Goal: Information Seeking & Learning: Understand process/instructions

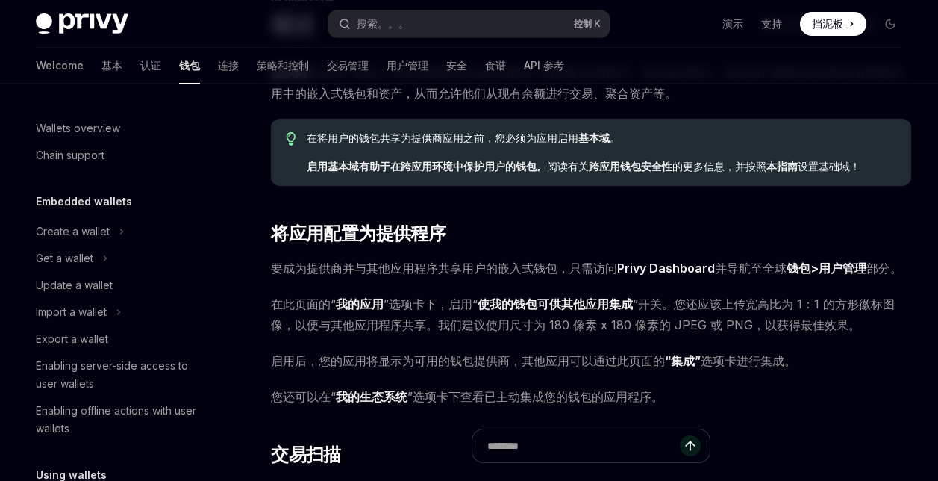
scroll to position [855, 0]
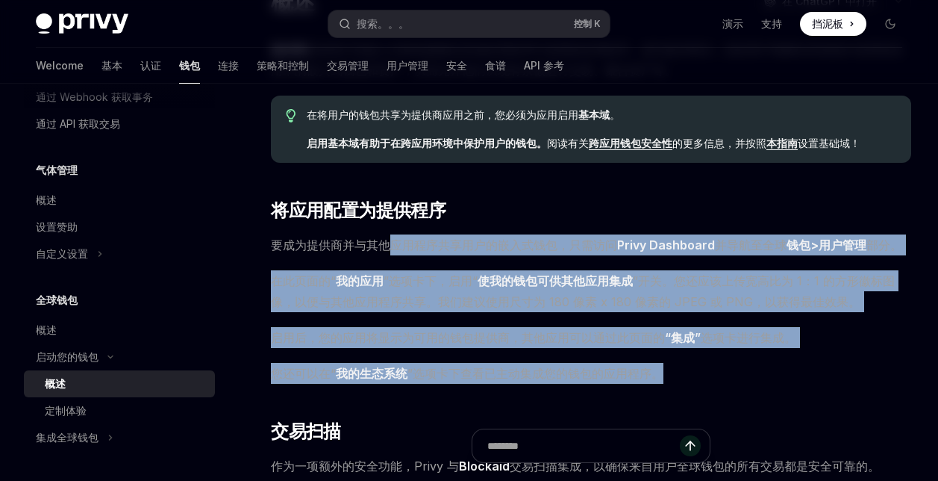
drag, startPoint x: 409, startPoint y: 238, endPoint x: 672, endPoint y: 368, distance: 293.0
click at [672, 368] on span "您还可以在“ 我的生态系统 ”选项卡下查看已主动集成您的钱包的应用程序。" at bounding box center [591, 373] width 640 height 21
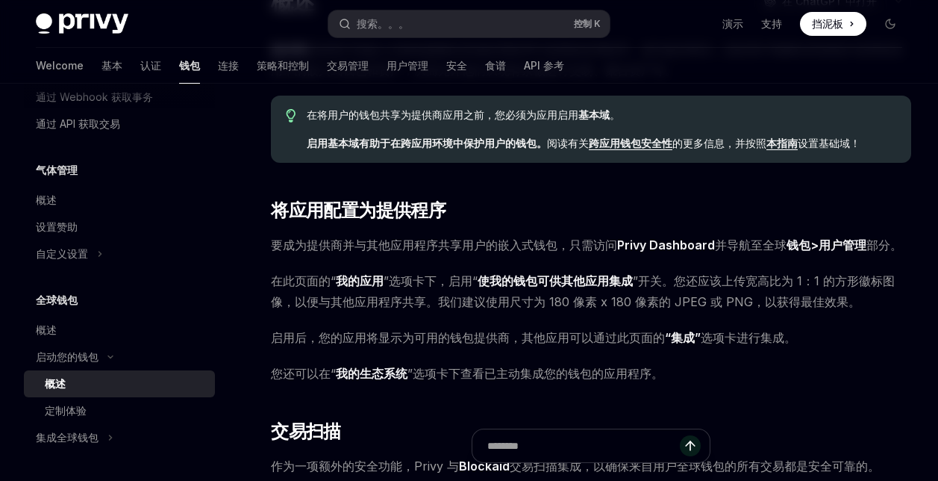
scroll to position [0, 0]
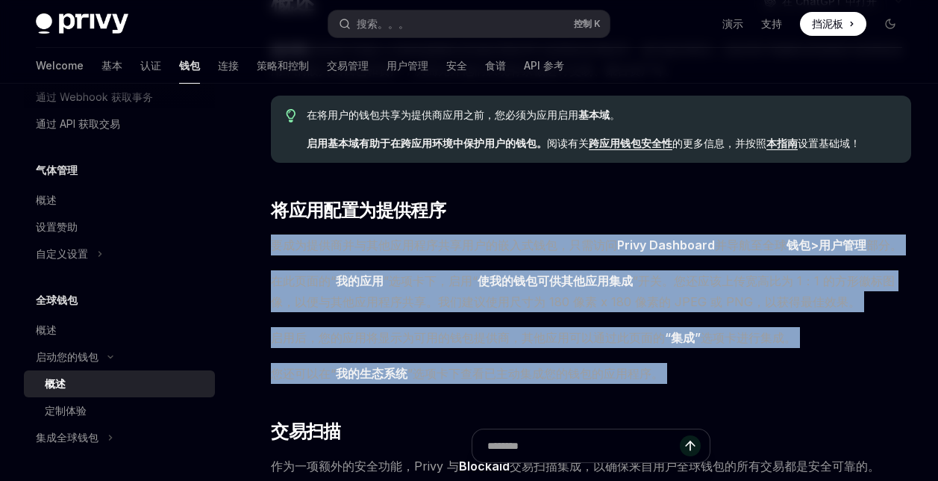
drag, startPoint x: 672, startPoint y: 368, endPoint x: 259, endPoint y: 234, distance: 433.9
click at [704, 371] on span "您还可以在“ 我的生态系统 ”选项卡下查看已主动集成您的钱包的应用程序。" at bounding box center [591, 373] width 640 height 21
drag, startPoint x: 684, startPoint y: 383, endPoint x: 272, endPoint y: 235, distance: 437.6
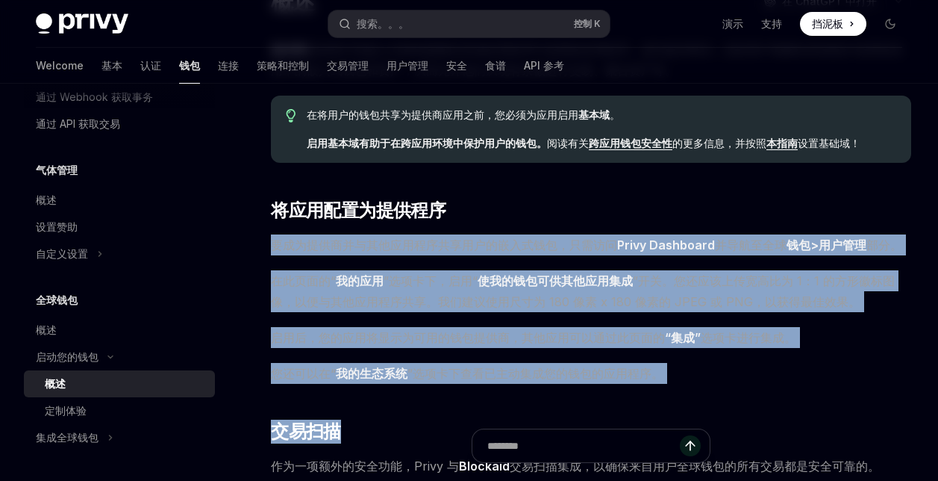
click at [683, 369] on span "您还可以在“ 我的生态系统 ”选项卡下查看已主动集成您的钱包的应用程序。" at bounding box center [591, 373] width 640 height 21
drag, startPoint x: 680, startPoint y: 372, endPoint x: 261, endPoint y: 240, distance: 439.9
drag, startPoint x: 704, startPoint y: 364, endPoint x: 687, endPoint y: 363, distance: 16.4
click at [704, 365] on span "您还可以在“ 我的生态系统 ”选项卡下查看已主动集成您的钱包的应用程序。" at bounding box center [591, 373] width 640 height 21
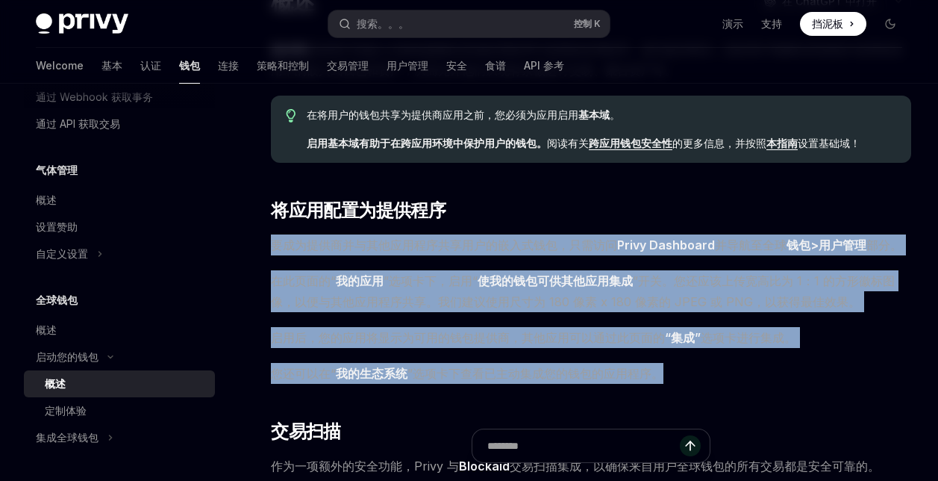
click at [672, 378] on span "您还可以在“ 我的生态系统 ”选项卡下查看已主动集成您的钱包的应用程序。" at bounding box center [591, 373] width 640 height 21
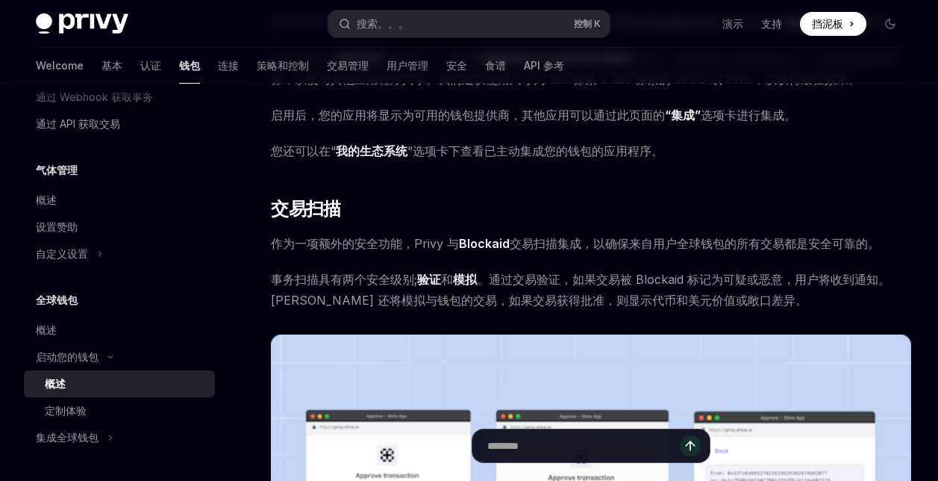
scroll to position [373, 0]
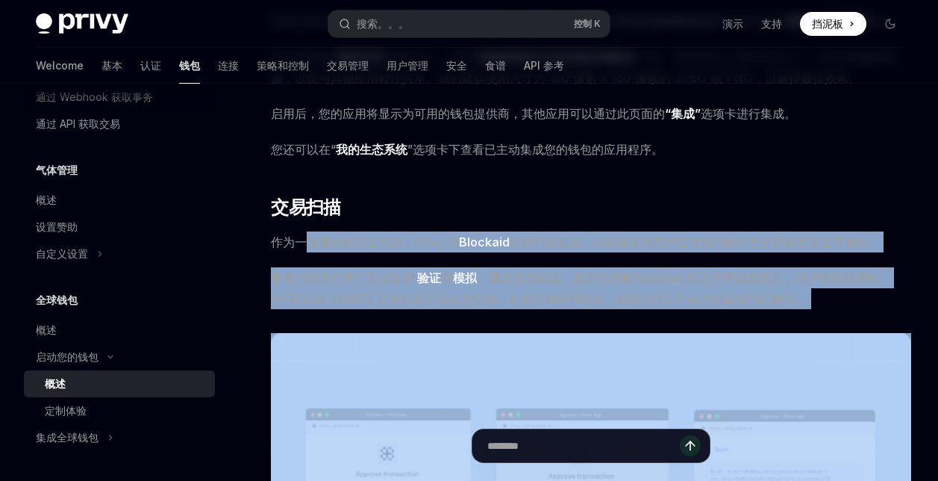
drag, startPoint x: 310, startPoint y: 237, endPoint x: 796, endPoint y: 310, distance: 491.3
click at [796, 310] on div "提供商 是使用户的嵌入式钱包能够在其他应用程序中使用的应用程序。成为提供商后，您的用户能够在其他地方使用您应用中的嵌入式钱包和资产，从而允许他们从现有余额进行…" at bounding box center [591, 466] width 640 height 1303
click at [797, 309] on div "提供商 是使用户的嵌入式钱包能够在其他应用程序中使用的应用程序。成为提供商后，您的用户能够在其他地方使用您应用中的嵌入式钱包和资产，从而允许他们从现有余额进行…" at bounding box center [591, 466] width 640 height 1303
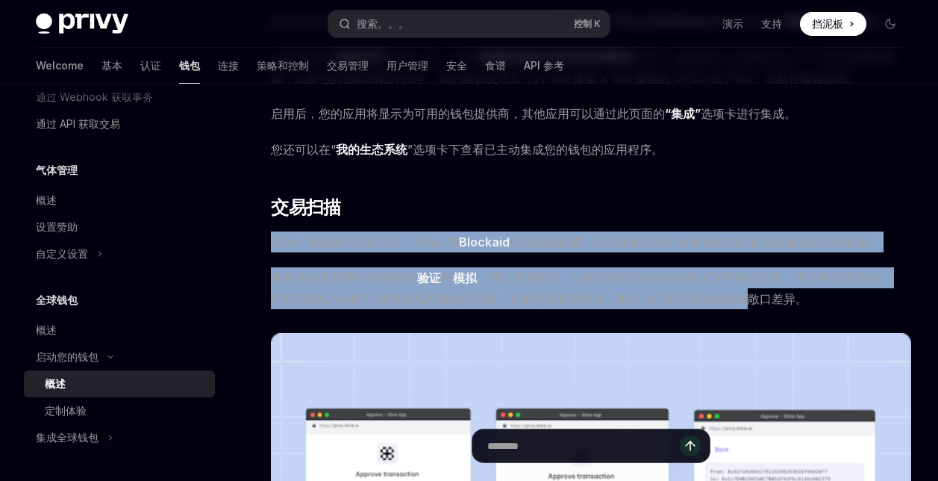
drag, startPoint x: 783, startPoint y: 305, endPoint x: 272, endPoint y: 231, distance: 516.4
click at [272, 231] on div "提供商 是使用户的嵌入式钱包能够在其他应用程序中使用的应用程序。成为提供商后，您的用户能够在其他地方使用您应用中的嵌入式钱包和资产，从而允许他们从现有余额进行…" at bounding box center [591, 466] width 640 height 1303
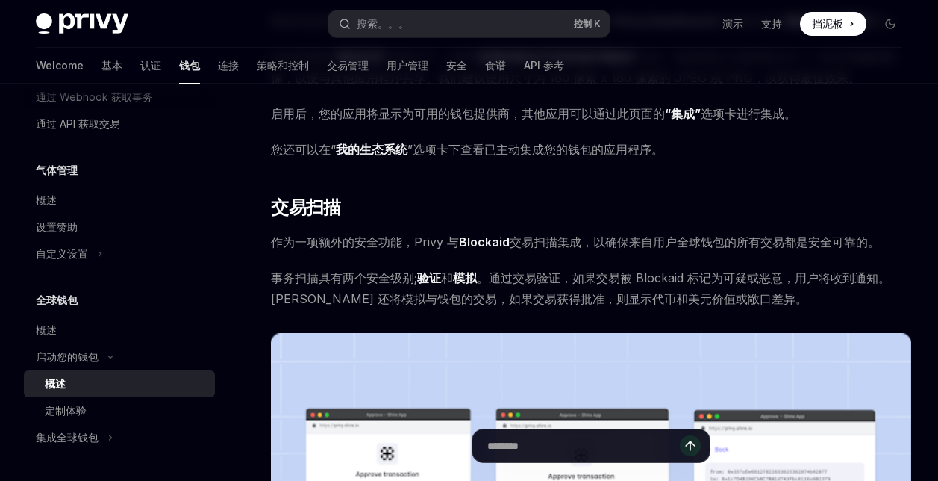
drag, startPoint x: 599, startPoint y: 316, endPoint x: 651, endPoint y: 313, distance: 52.3
click at [601, 316] on div "提供商 是使用户的嵌入式钱包能够在其他应用程序中使用的应用程序。成为提供商后，您的用户能够在其他地方使用您应用中的嵌入式钱包和资产，从而允许他们从现有余额进行…" at bounding box center [591, 466] width 640 height 1303
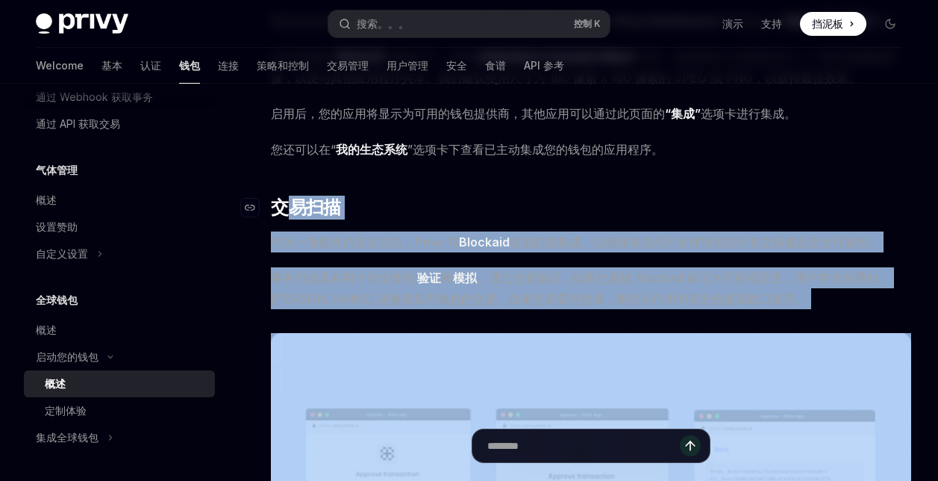
drag, startPoint x: 753, startPoint y: 308, endPoint x: 292, endPoint y: 216, distance: 469.6
click at [292, 216] on div "提供商 是使用户的嵌入式钱包能够在其他应用程序中使用的应用程序。成为提供商后，您的用户能够在其他地方使用您应用中的嵌入式钱包和资产，从而允许他们从现有余额进行…" at bounding box center [591, 466] width 640 height 1303
click at [614, 313] on div "提供商 是使用户的嵌入式钱包能够在其他应用程序中使用的应用程序。成为提供商后，您的用户能够在其他地方使用您应用中的嵌入式钱包和资产，从而允许他们从现有余额进行…" at bounding box center [591, 466] width 640 height 1303
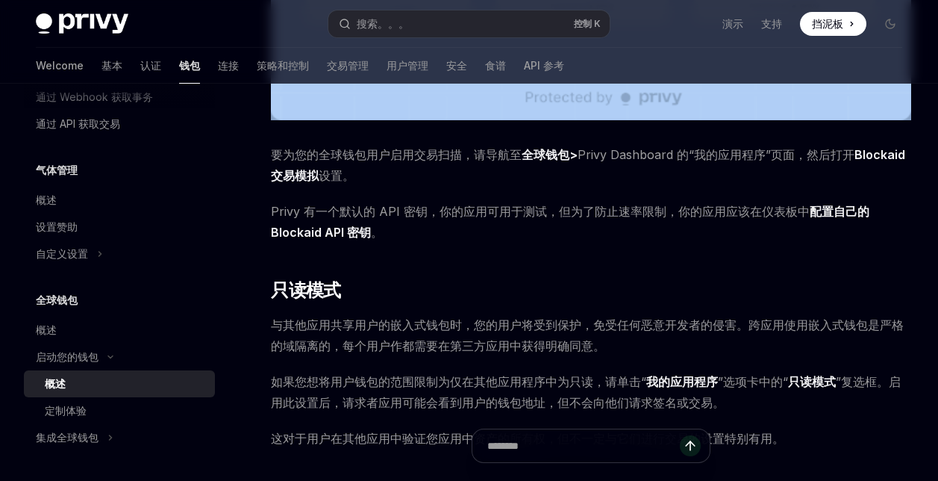
scroll to position [1045, 0]
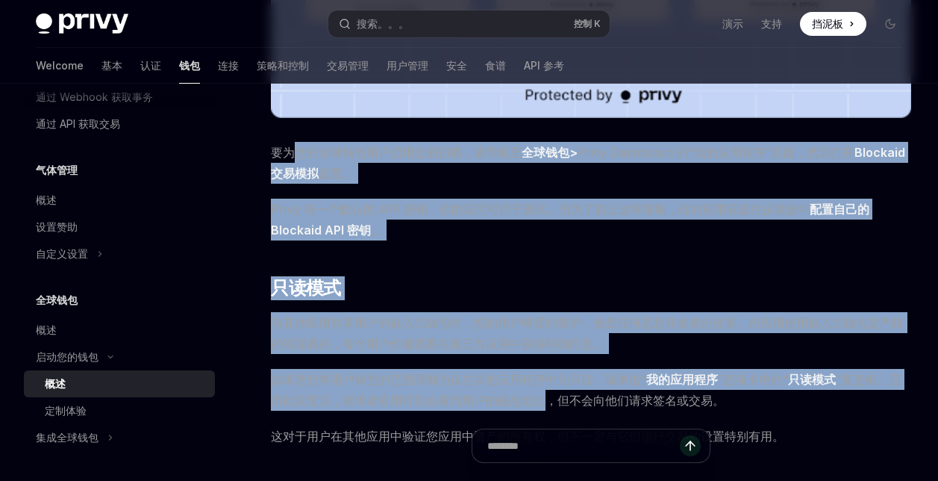
drag, startPoint x: 296, startPoint y: 154, endPoint x: 549, endPoint y: 405, distance: 356.7
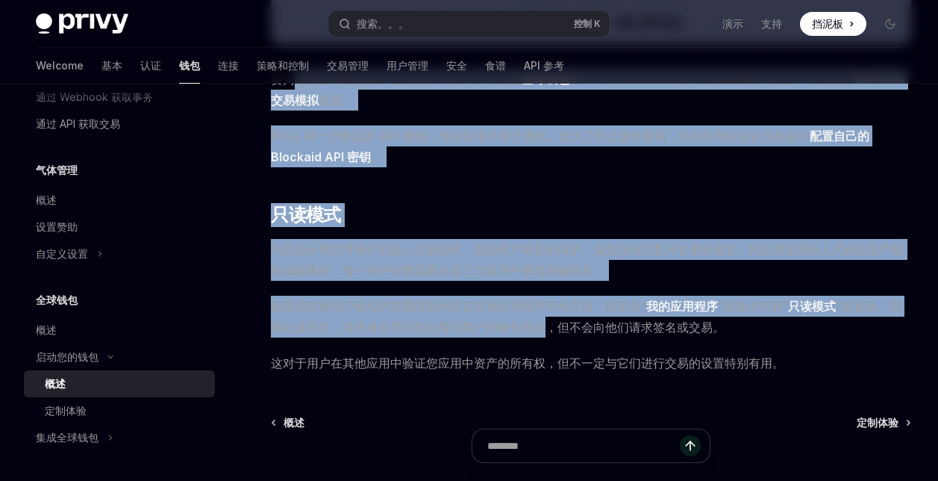
scroll to position [1119, 0]
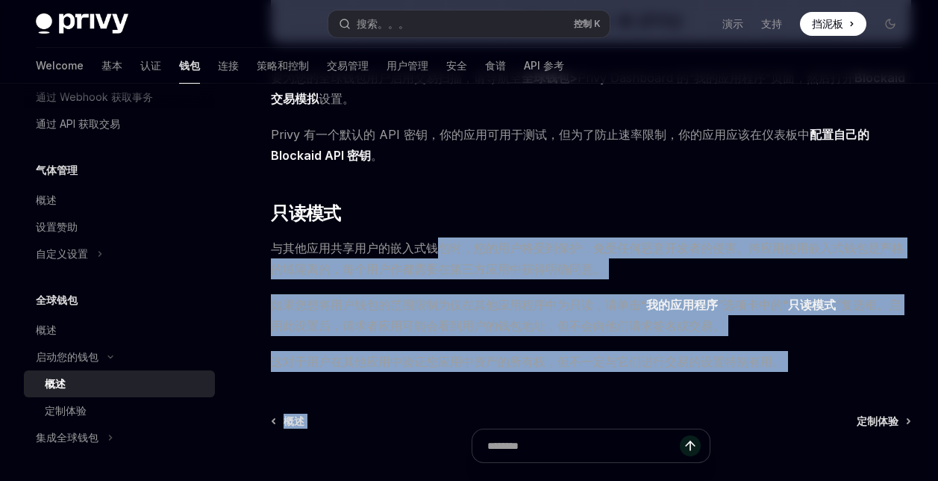
drag, startPoint x: 620, startPoint y: 378, endPoint x: 447, endPoint y: 243, distance: 219.1
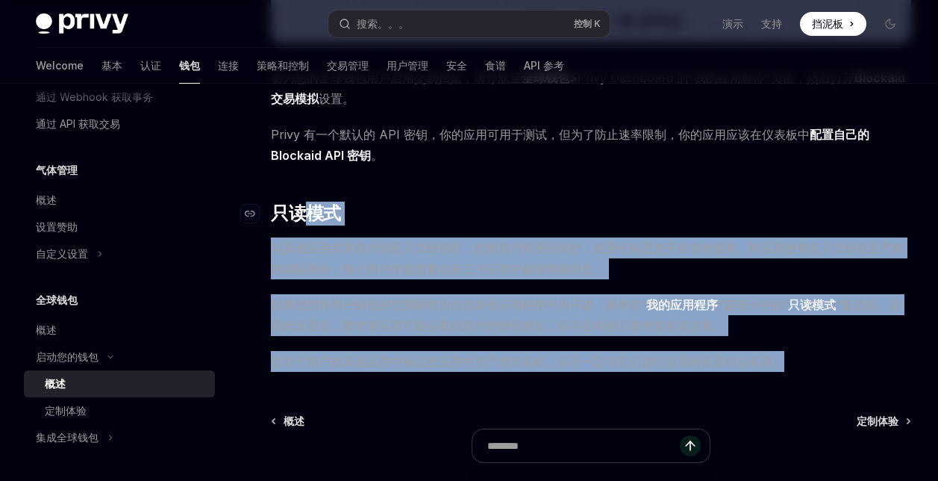
drag, startPoint x: 813, startPoint y: 359, endPoint x: 304, endPoint y: 225, distance: 525.6
click at [644, 295] on span "如果您想将用户钱包的范围限制为仅在其他应用程序中为只读，请单击“ 我的应用程序 ”选项卡中的“ 只读模式 ”复选框。启用此设置后，请求者应用可能会看到用户的钱…" at bounding box center [591, 315] width 640 height 42
drag, startPoint x: 797, startPoint y: 368, endPoint x: 377, endPoint y: 247, distance: 437.1
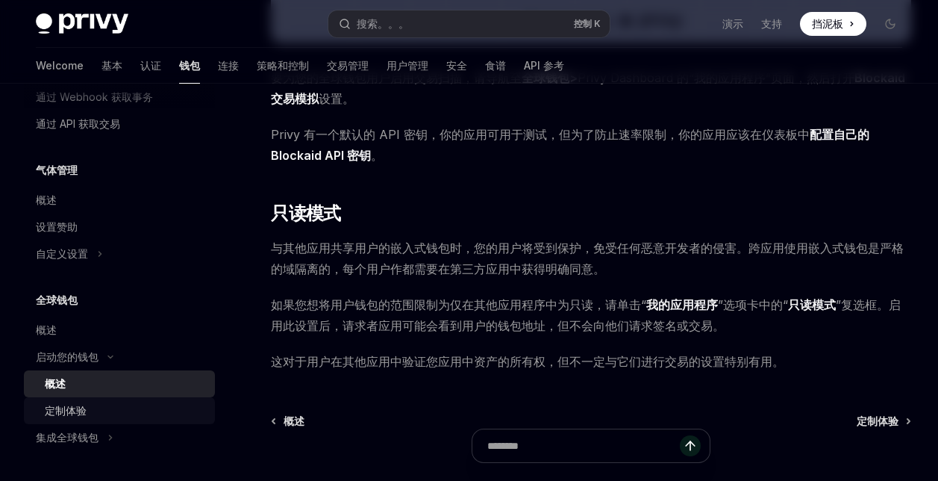
click at [104, 407] on div "定制体验" at bounding box center [125, 410] width 161 height 18
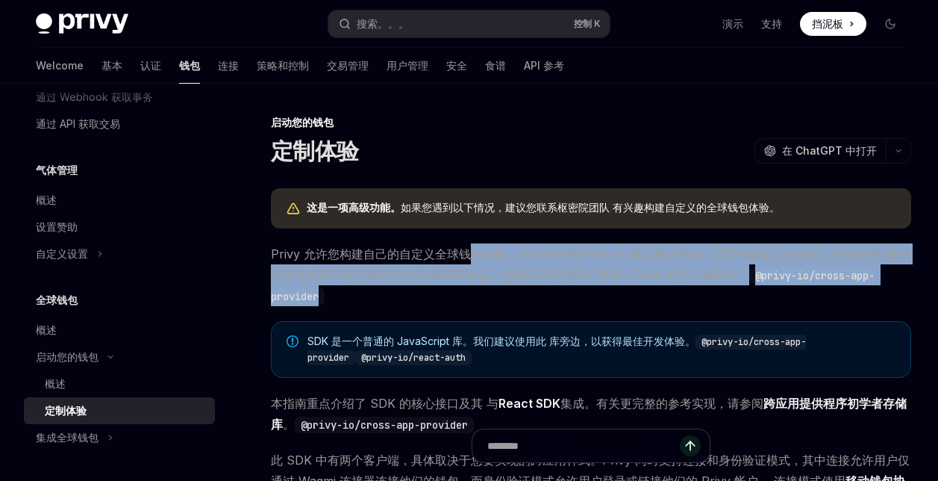
drag, startPoint x: 464, startPoint y: 251, endPoint x: 582, endPoint y: 297, distance: 126.4
click at [582, 297] on span "Privy 允许您构建自己的自定义全球钱包体验，而不是使用 Privy 的 默认用户界面。若要构建自己的体验，您将使用 图书馆通过枢密院进行通信的方法 跨应用…" at bounding box center [591, 274] width 640 height 63
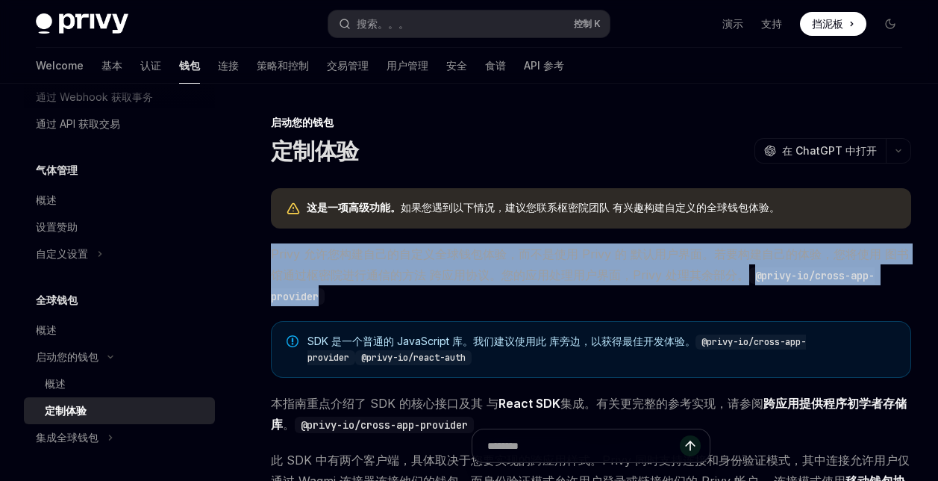
drag, startPoint x: 582, startPoint y: 297, endPoint x: 283, endPoint y: 250, distance: 302.9
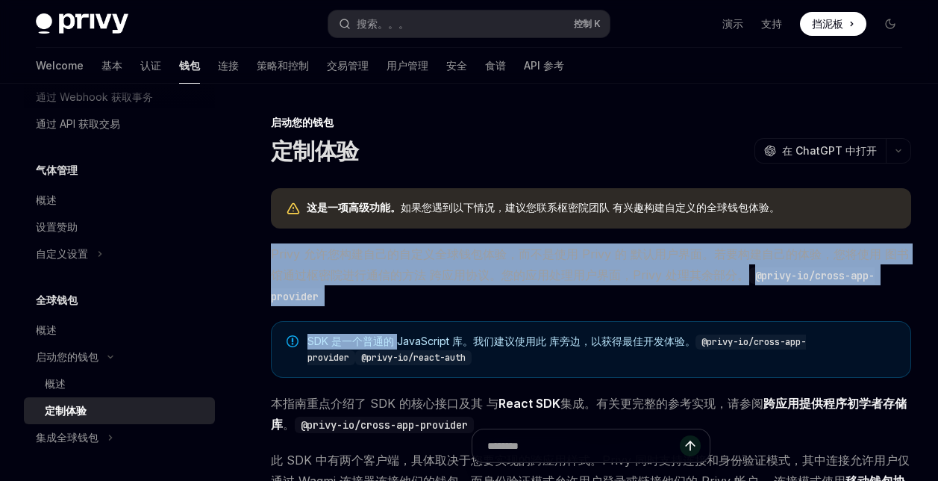
drag, startPoint x: 395, startPoint y: 307, endPoint x: 299, endPoint y: 264, distance: 105.2
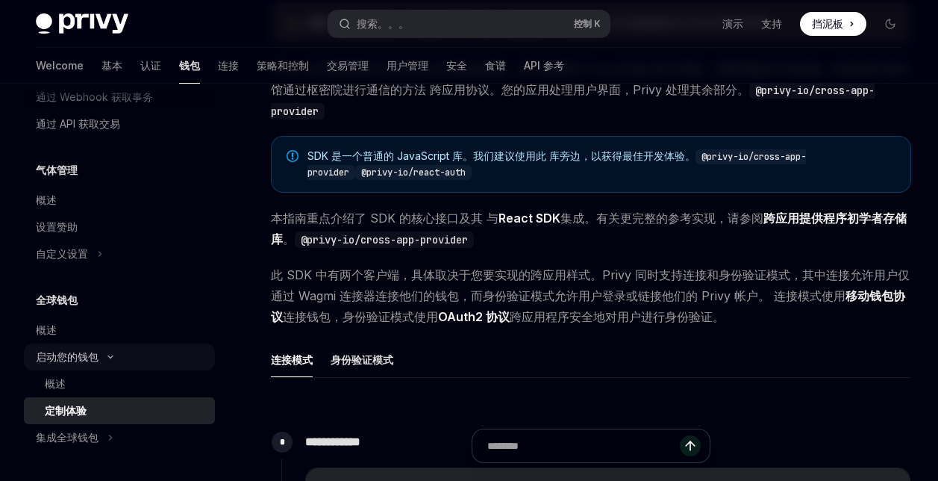
scroll to position [224, 0]
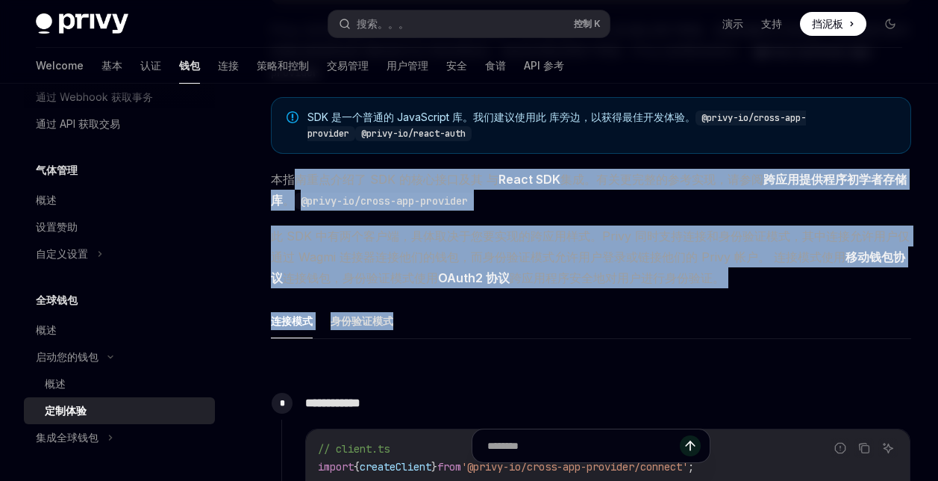
drag, startPoint x: 299, startPoint y: 172, endPoint x: 512, endPoint y: 320, distance: 259.4
click at [512, 320] on ul "连接模式 身份验证模式" at bounding box center [591, 321] width 640 height 36
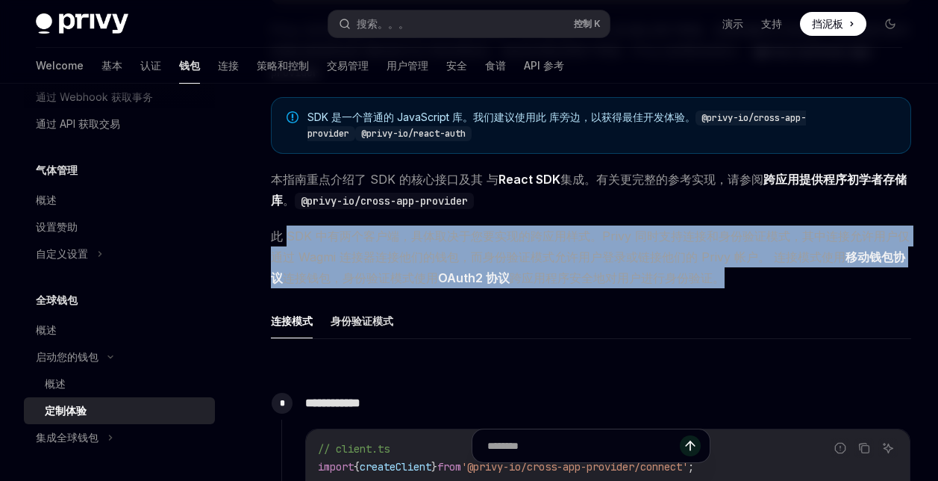
drag, startPoint x: 712, startPoint y: 278, endPoint x: 287, endPoint y: 232, distance: 427.0
click at [287, 232] on span "此 SDK 中有两个客户端，具体取决于您要实现的跨应用样式。Privy 同时支持连接和身份验证模式，其中连接允许用户仅通过 Wagmi 连接器连接他们的钱包，…" at bounding box center [591, 256] width 640 height 63
drag, startPoint x: 280, startPoint y: 229, endPoint x: 732, endPoint y: 275, distance: 454.5
click at [732, 275] on span "此 SDK 中有两个客户端，具体取决于您要实现的跨应用样式。Privy 同时支持连接和身份验证模式，其中连接允许用户仅通过 Wagmi 连接器连接他们的钱包，…" at bounding box center [591, 256] width 640 height 63
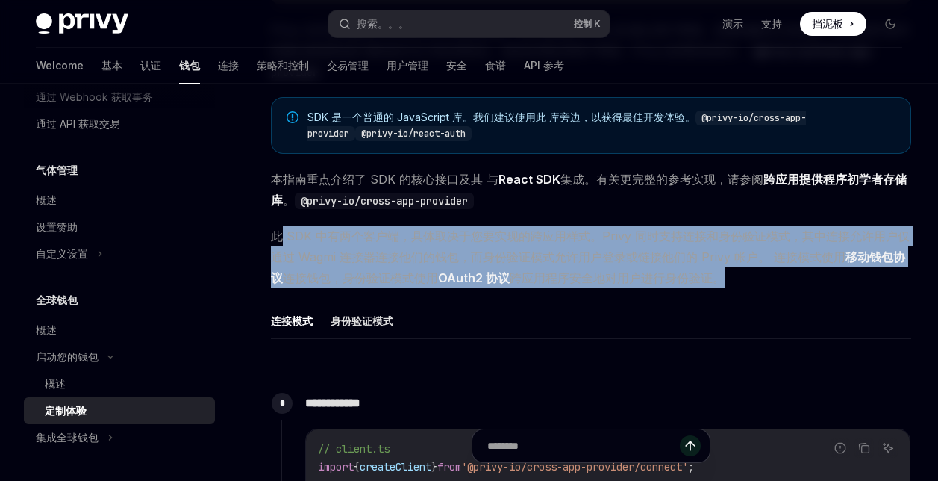
click at [736, 278] on span "此 SDK 中有两个客户端，具体取决于您要实现的跨应用样式。Privy 同时支持连接和身份验证模式，其中连接允许用户仅通过 Wagmi 连接器连接他们的钱包，…" at bounding box center [591, 256] width 640 height 63
drag, startPoint x: 736, startPoint y: 278, endPoint x: 287, endPoint y: 226, distance: 452.9
click at [287, 226] on span "此 SDK 中有两个客户端，具体取决于您要实现的跨应用样式。Privy 同时支持连接和身份验证模式，其中连接允许用户仅通过 Wagmi 连接器连接他们的钱包，…" at bounding box center [591, 256] width 640 height 63
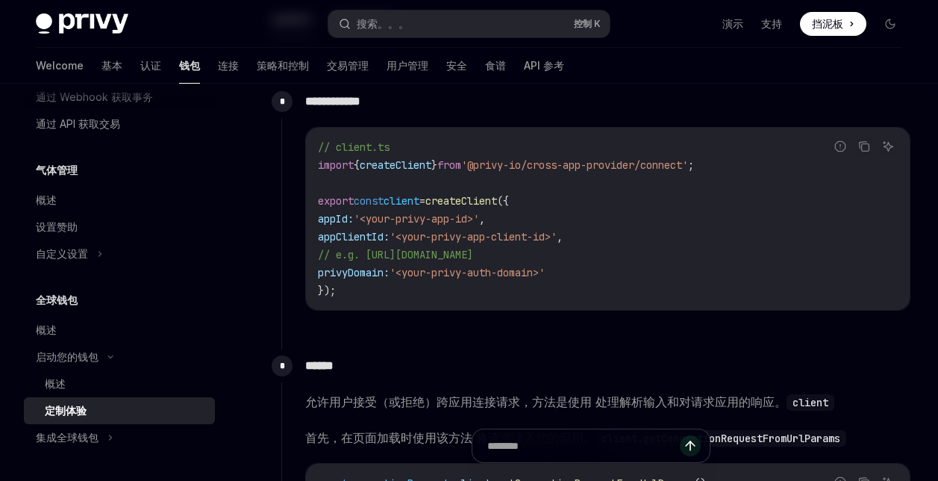
scroll to position [746, 0]
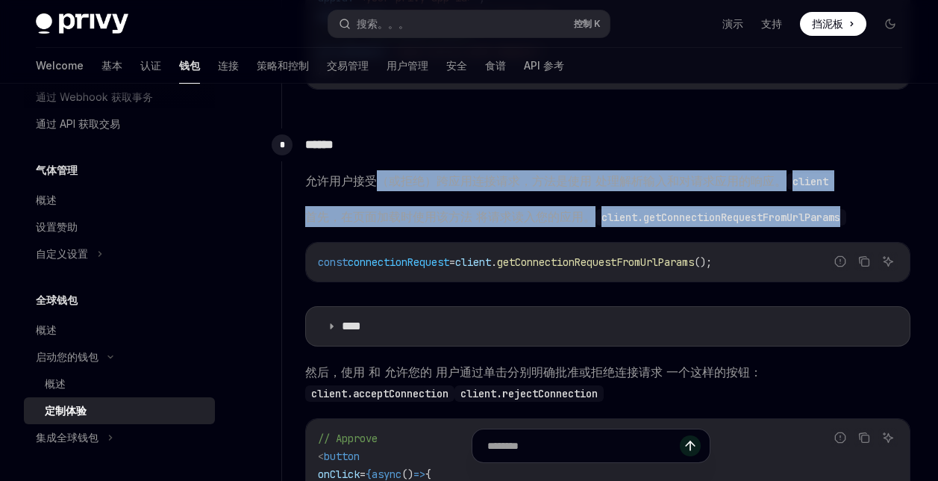
drag, startPoint x: 538, startPoint y: 168, endPoint x: 892, endPoint y: 209, distance: 356.8
click at [892, 209] on span "首先，在页面加载时使用该方法 将请求读入您的应用。 client.getConnectionRequestFromUrlParams" at bounding box center [607, 216] width 605 height 21
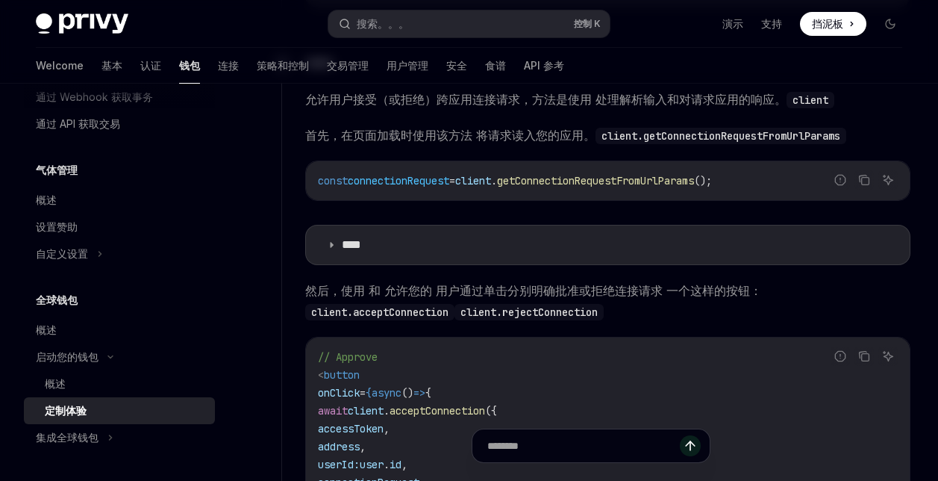
scroll to position [895, 0]
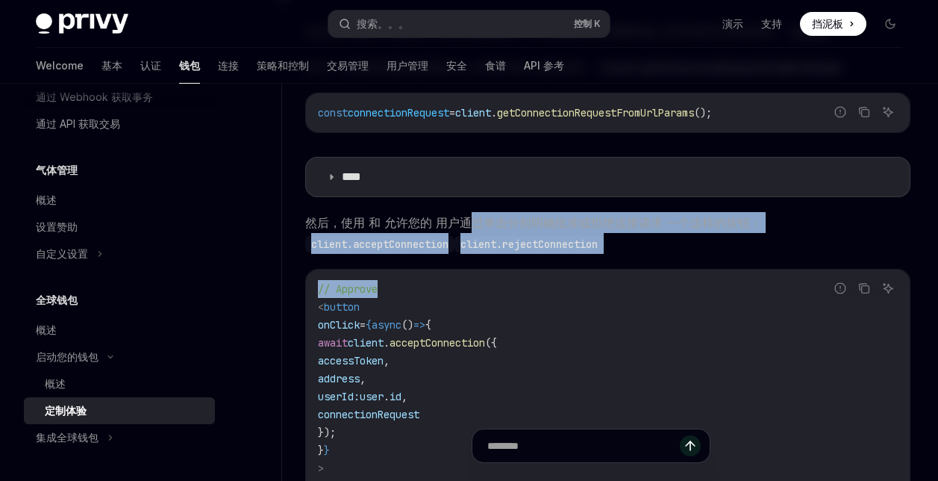
drag, startPoint x: 465, startPoint y: 220, endPoint x: 688, endPoint y: 263, distance: 227.3
click at [688, 263] on div "允许用户接受（或拒绝）跨应用连接请求，方法是使用 处理解析输入和对请求应用的响应。 client 首先，在页面加载时使用该方法 将请求读入您的应用。 clie…" at bounding box center [607, 394] width 605 height 746
click at [683, 257] on div "允许用户接受（或拒绝）跨应用连接请求，方法是使用 处理解析输入和对请求应用的响应。 client 首先，在页面加载时使用该方法 将请求读入您的应用。 clie…" at bounding box center [607, 394] width 605 height 746
drag, startPoint x: 683, startPoint y: 257, endPoint x: 302, endPoint y: 213, distance: 383.1
click at [302, 213] on div "****** 允许用户接受（或拒绝）跨应用连接请求，方法是使用 处理解析输入和对请求应用的响应。 client 首先，在页面加载时使用该方法 将请求读入您的应…" at bounding box center [596, 385] width 630 height 812
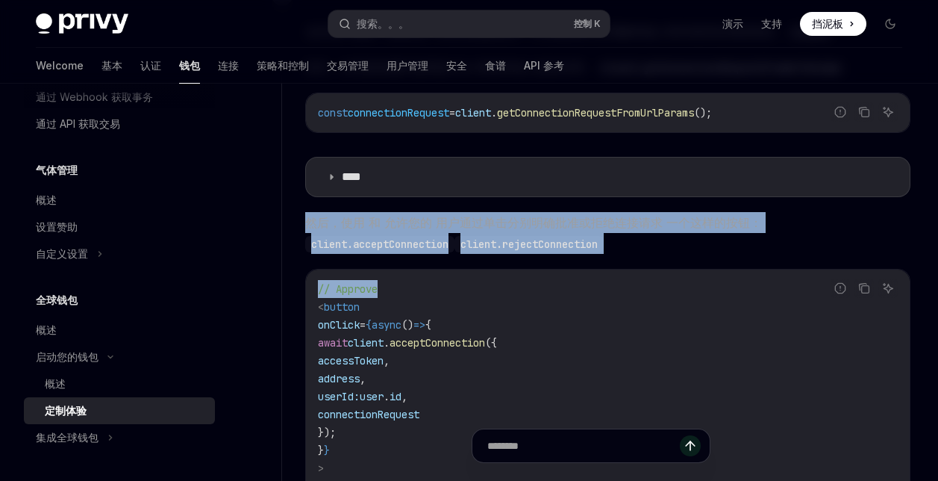
click at [689, 248] on span "然后，使用 和 允许您的 用户通过单击分别明确批准或拒绝连接请求 一个这样的按钮： client.acceptConnection client.reject…" at bounding box center [607, 233] width 605 height 42
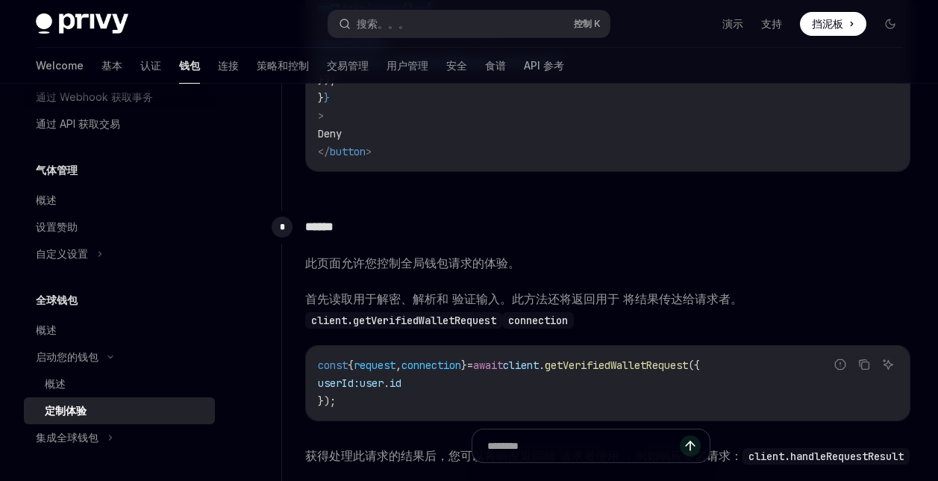
scroll to position [1492, 0]
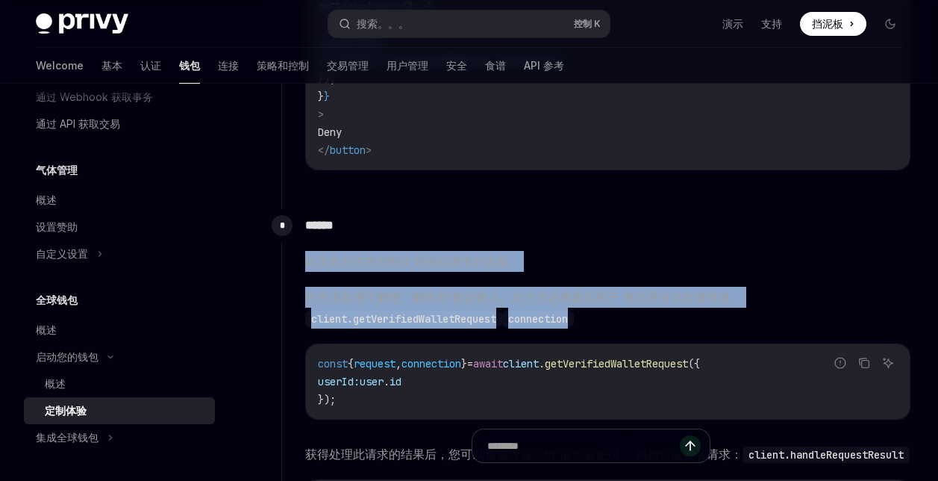
drag, startPoint x: 304, startPoint y: 254, endPoint x: 719, endPoint y: 311, distance: 418.7
click at [732, 312] on span "首先读取用于解密、解析和 验证输入。此方法还将返回用于 将结果传达给请求者。 client.getVerifiedWalletRequest connecti…" at bounding box center [607, 308] width 605 height 42
drag, startPoint x: 663, startPoint y: 319, endPoint x: 299, endPoint y: 260, distance: 369.0
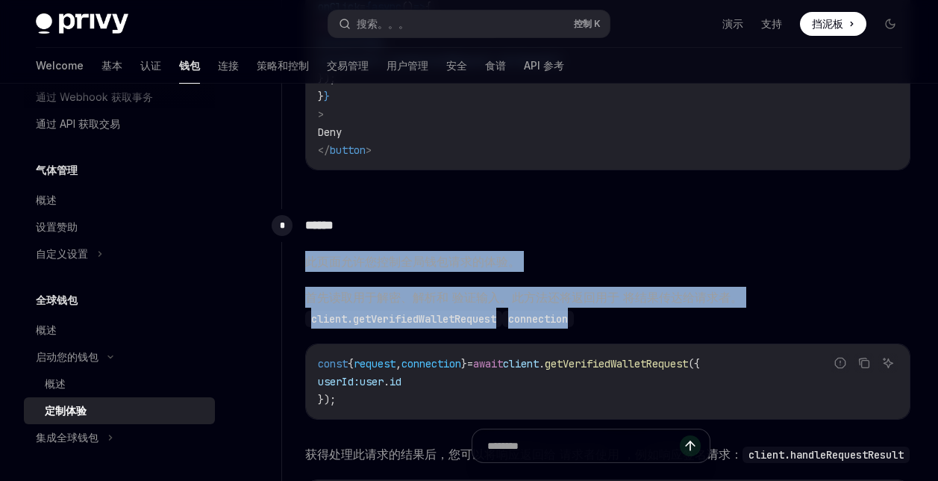
drag, startPoint x: 613, startPoint y: 325, endPoint x: 309, endPoint y: 257, distance: 312.1
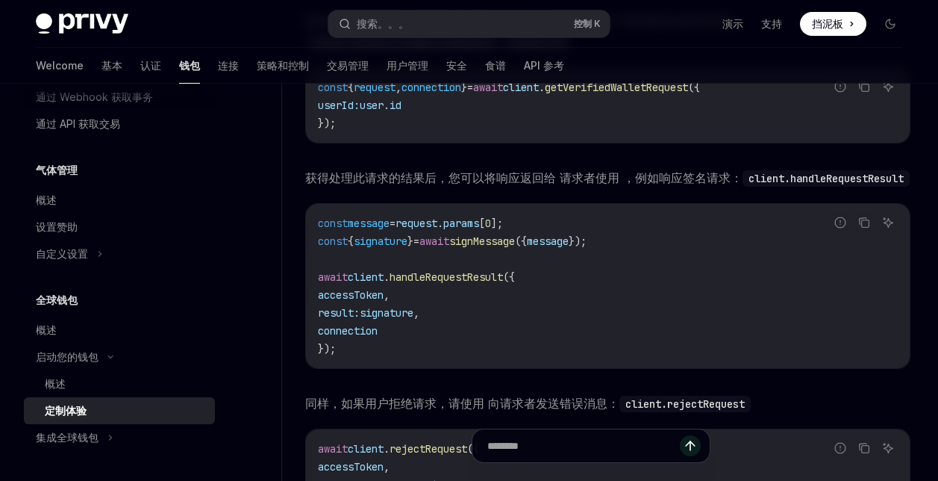
scroll to position [1791, 0]
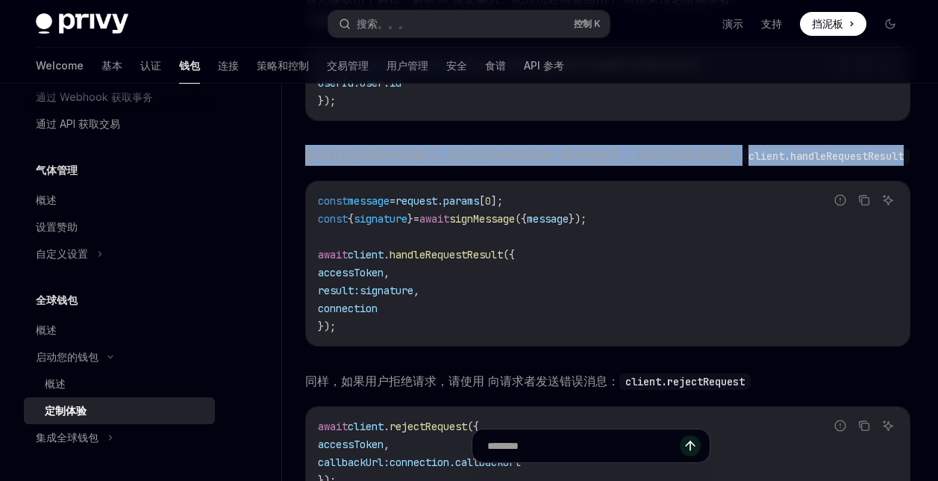
drag, startPoint x: 306, startPoint y: 148, endPoint x: 521, endPoint y: 180, distance: 217.3
click at [521, 180] on div "****** 此页面允许您控制全局钱包请求的体验。 首先读取用于解密、解析和 验证输入。此方法还将返回用于 将结果传达给请求者。 client.getVeri…" at bounding box center [596, 313] width 630 height 806
click at [521, 166] on span "获得处理此请求的结果后，您可以将响应返回给 请求者使用 ，例如响应签名请求： client.handleRequestResult" at bounding box center [607, 155] width 605 height 21
drag, startPoint x: 521, startPoint y: 180, endPoint x: 304, endPoint y: 144, distance: 219.3
click at [304, 144] on div "****** 此页面允许您控制全局钱包请求的体验。 首先读取用于解密、解析和 验证输入。此方法还将返回用于 将结果传达给请求者。 client.getVeri…" at bounding box center [596, 313] width 630 height 806
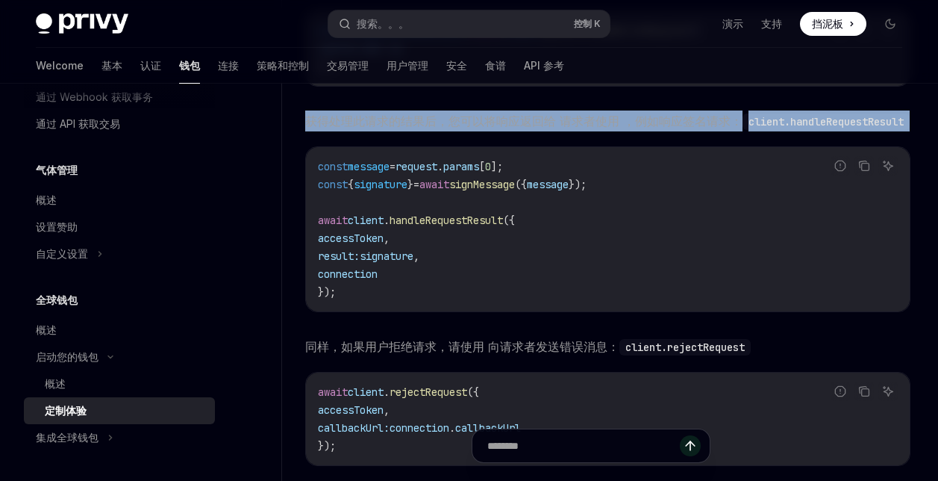
scroll to position [1865, 0]
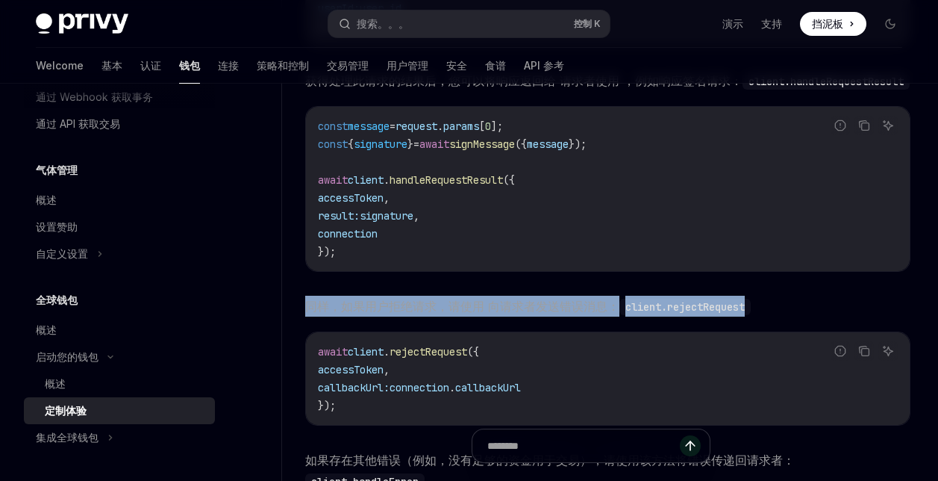
drag, startPoint x: 301, startPoint y: 316, endPoint x: 766, endPoint y: 329, distance: 464.3
click at [749, 326] on div "****** 此页面允许您控制全局钱包请求的体验。 首先读取用于解密、解析和 验证输入。此方法还将返回用于 将结果传达给请求者。 client.getVeri…" at bounding box center [596, 239] width 630 height 806
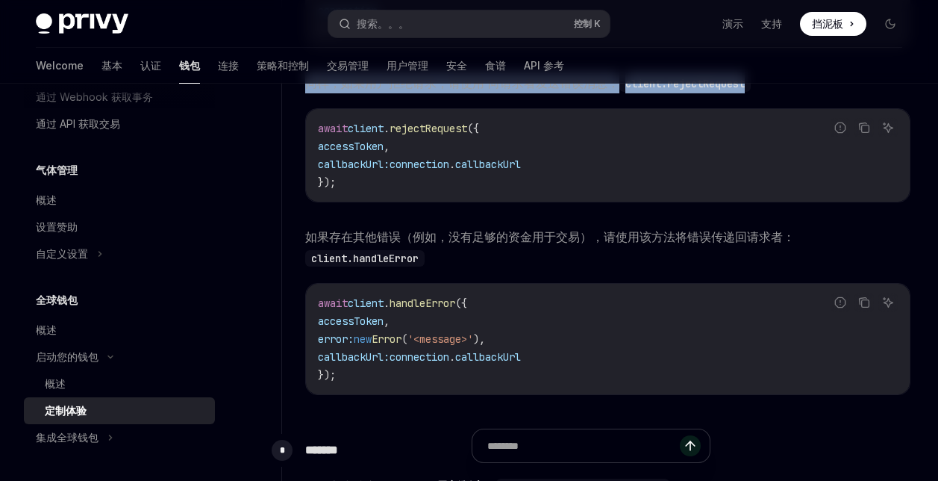
scroll to position [2089, 0]
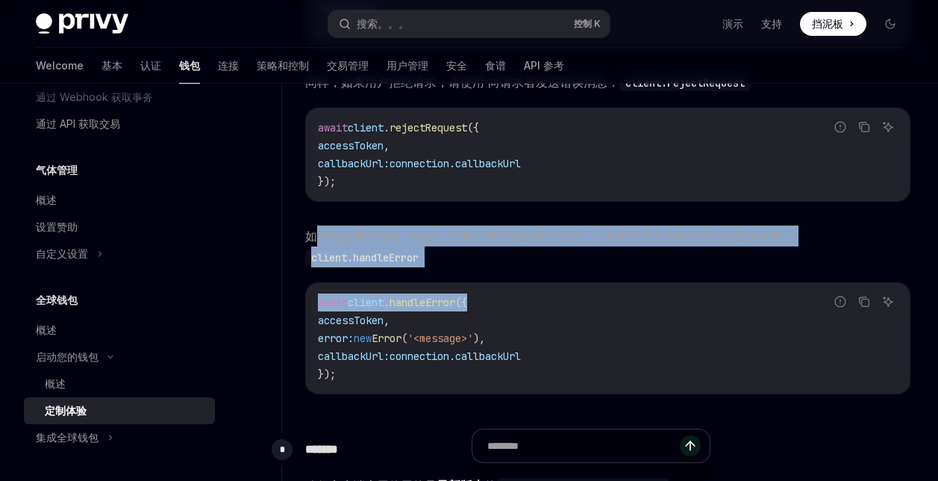
drag, startPoint x: 410, startPoint y: 263, endPoint x: 321, endPoint y: 247, distance: 90.3
click at [320, 245] on div "此页面允许您控制全局钱包请求的体验。 首先读取用于解密、解析和 验证输入。此方法还将返回用于 将结果传达给请求者。 client.getVerifiedWal…" at bounding box center [607, 24] width 605 height 740
click at [541, 308] on div "await client . handleError ({ accessToken , error: new Error ( '<message>' ), c…" at bounding box center [608, 338] width 604 height 110
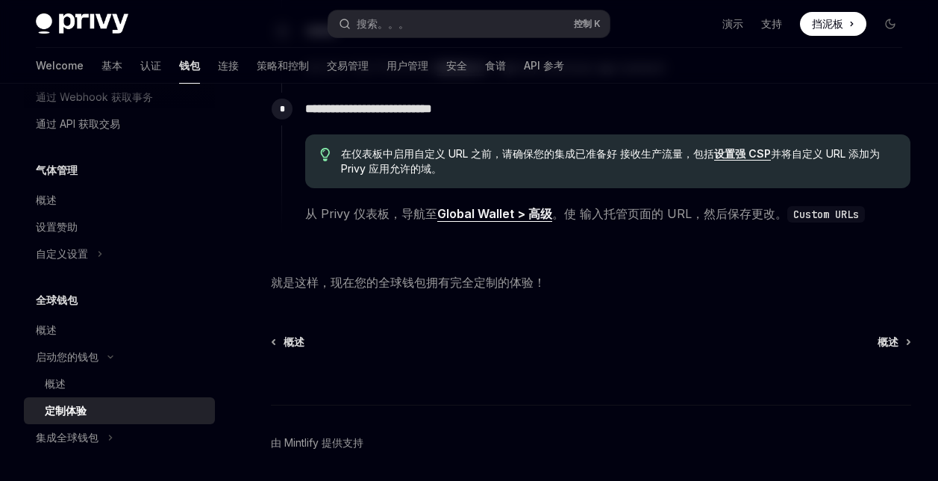
scroll to position [2506, 0]
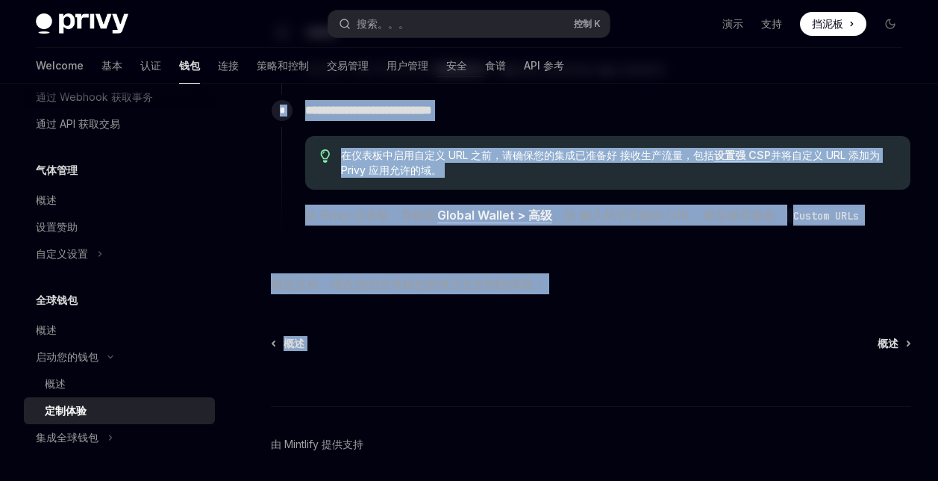
drag, startPoint x: 502, startPoint y: 269, endPoint x: 366, endPoint y: 169, distance: 169.2
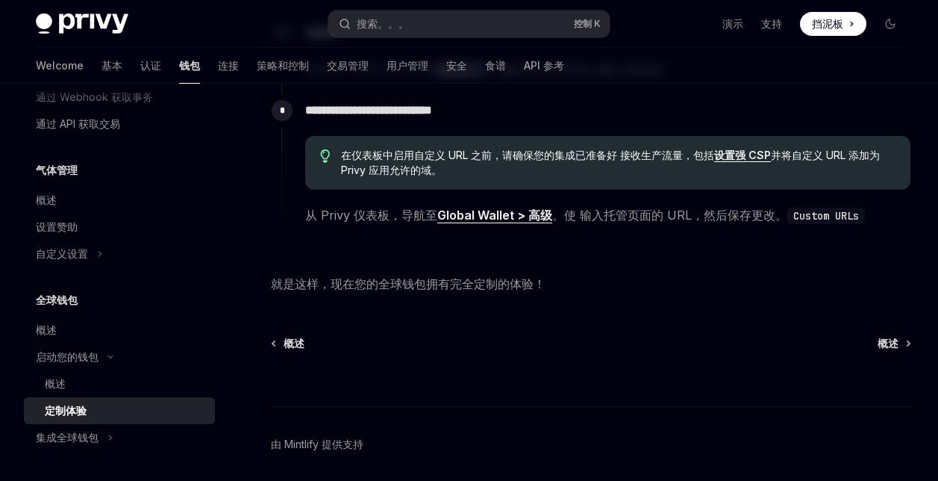
click at [492, 222] on strong "Global Wallet > 高级" at bounding box center [494, 214] width 115 height 15
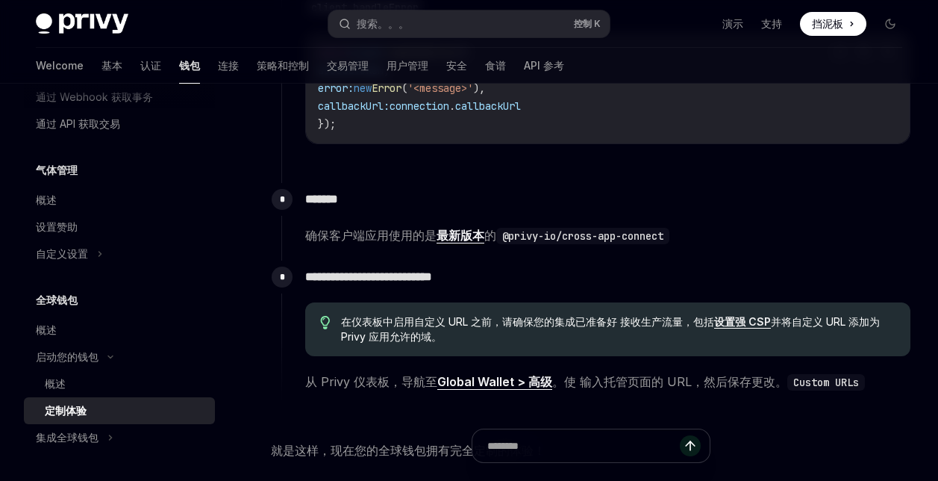
scroll to position [2356, 0]
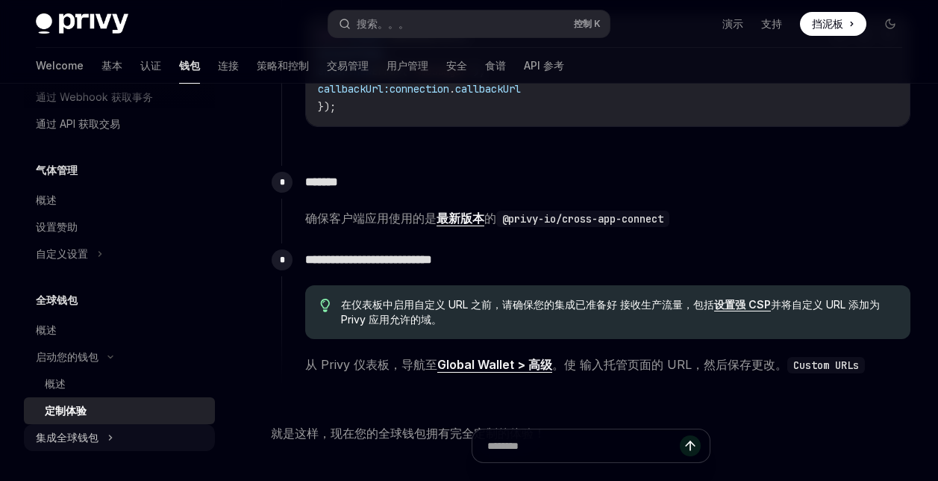
click at [98, 435] on div "集成全球钱包" at bounding box center [67, 437] width 63 height 18
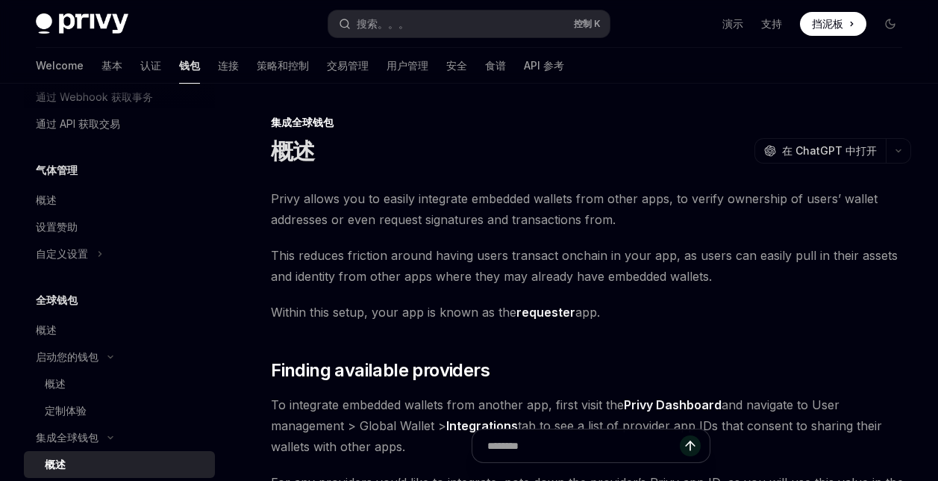
scroll to position [1043, 0]
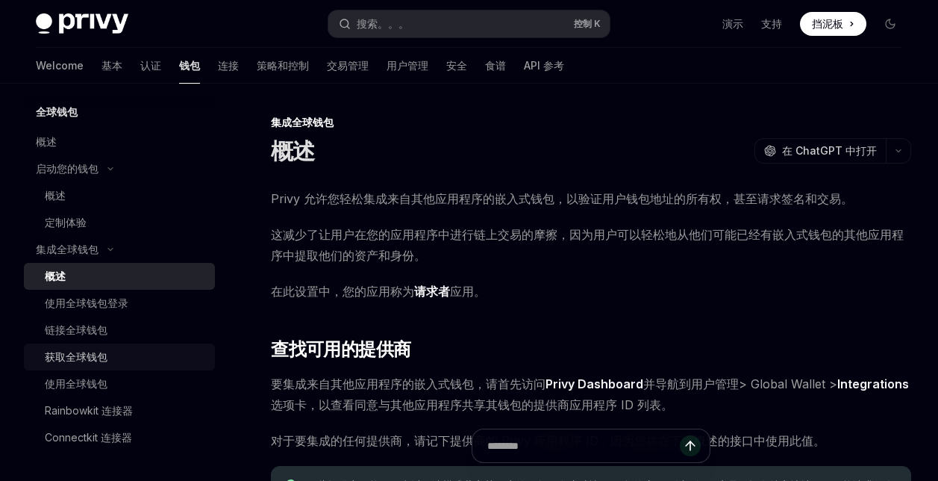
click at [90, 363] on div "获取全球钱包" at bounding box center [76, 357] width 63 height 18
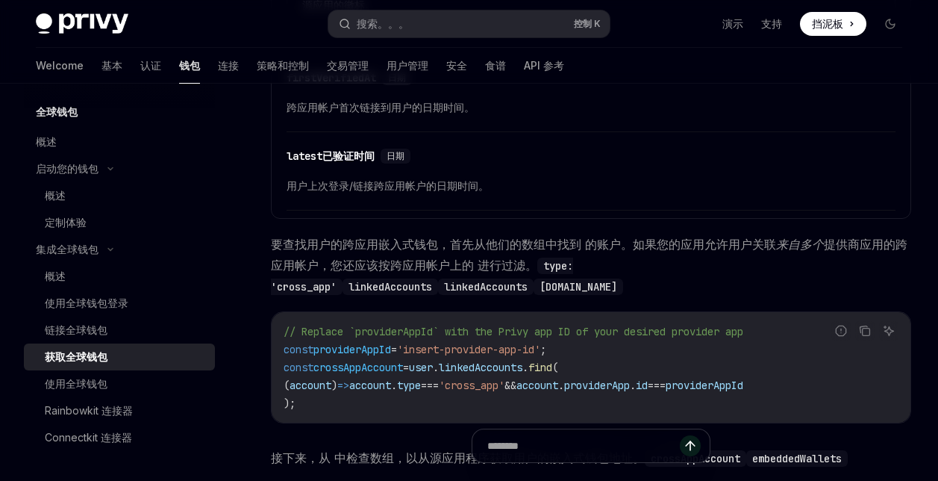
scroll to position [1045, 0]
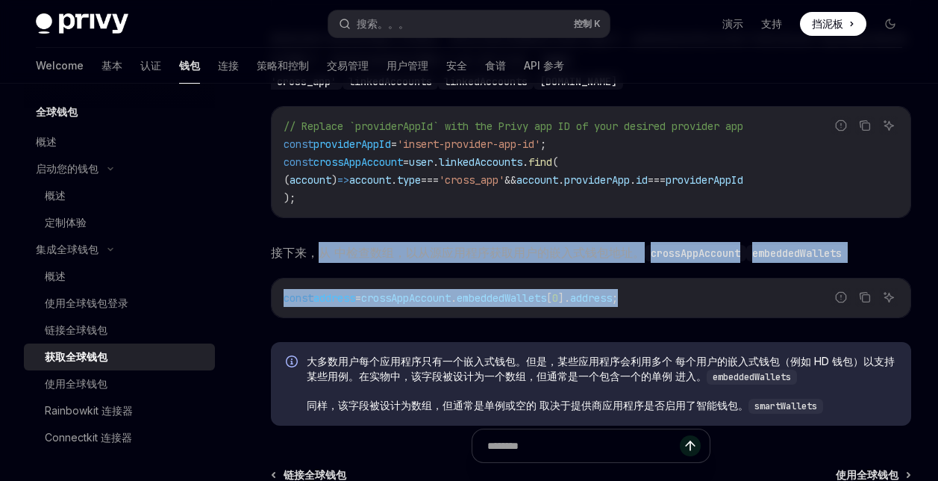
drag, startPoint x: 325, startPoint y: 243, endPoint x: 695, endPoint y: 300, distance: 375.1
click at [695, 300] on code "const address = crossAppAccount . embeddedWallets [ 0 ]. address ;" at bounding box center [591, 298] width 615 height 18
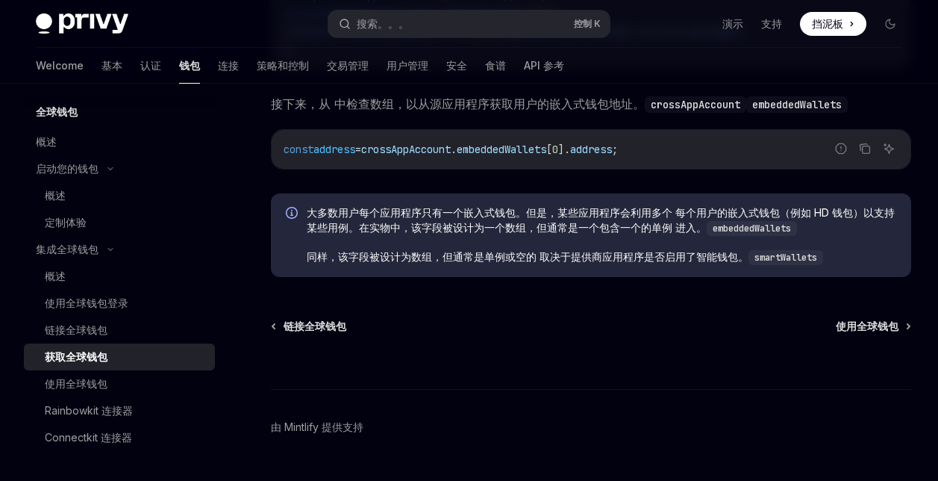
scroll to position [1194, 0]
click at [94, 388] on div "使用全球钱包" at bounding box center [76, 384] width 63 height 18
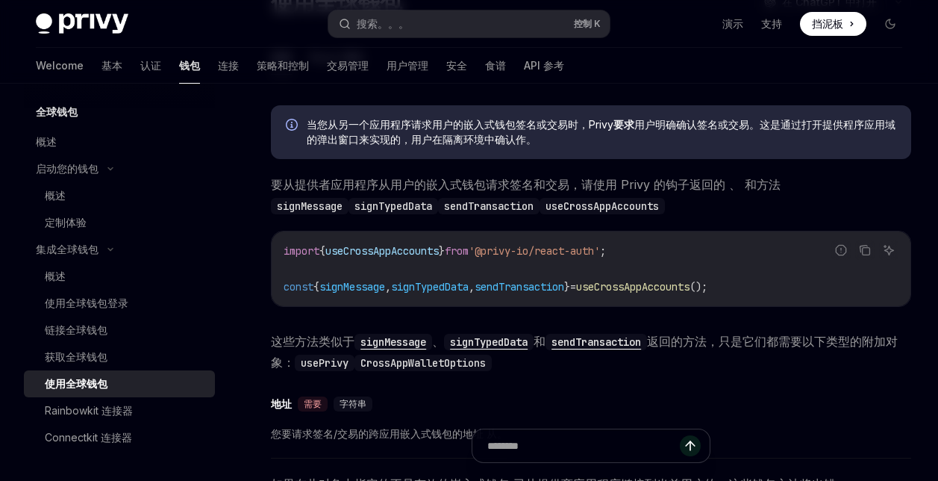
scroll to position [149, 0]
drag, startPoint x: 621, startPoint y: 284, endPoint x: 740, endPoint y: 284, distance: 119.4
click at [689, 284] on span "useCrossAppAccounts" at bounding box center [632, 285] width 113 height 13
copy span "useCrossAppAccounts"
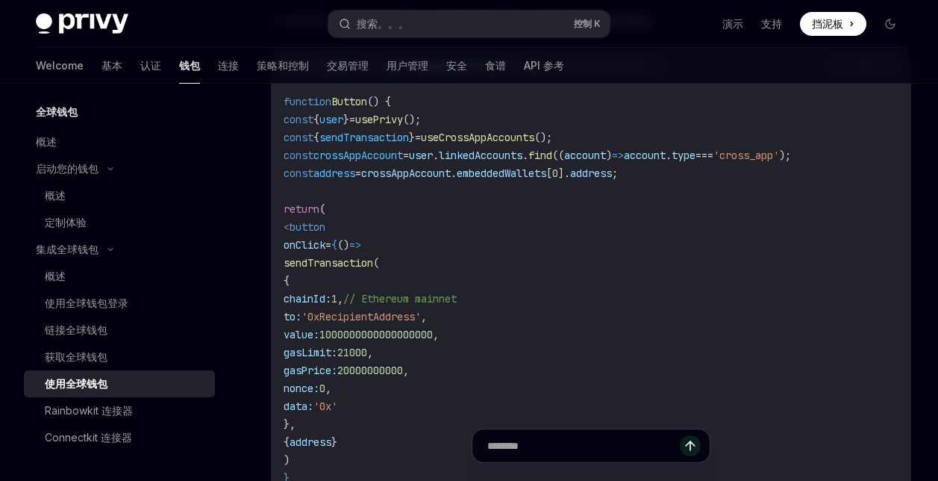
scroll to position [1492, 0]
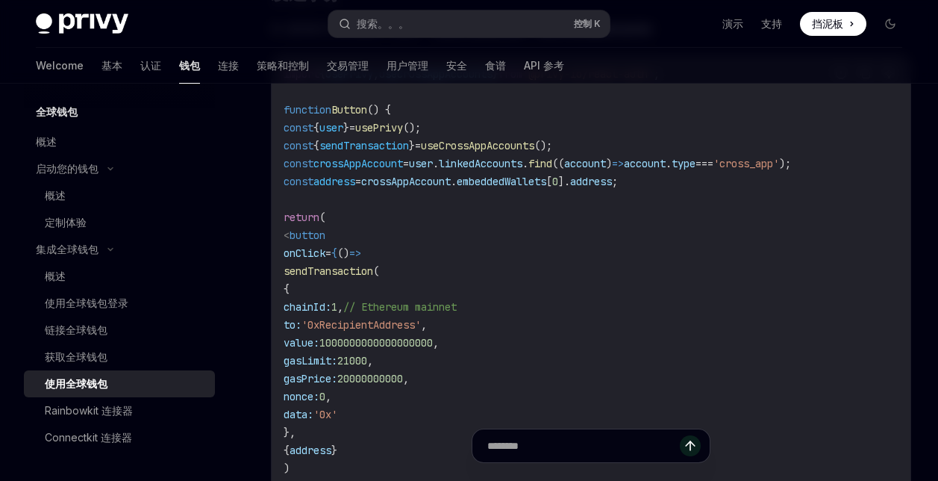
drag, startPoint x: 331, startPoint y: 271, endPoint x: 428, endPoint y: 266, distance: 97.1
click at [379, 266] on span "sendTransaction (" at bounding box center [332, 270] width 96 height 13
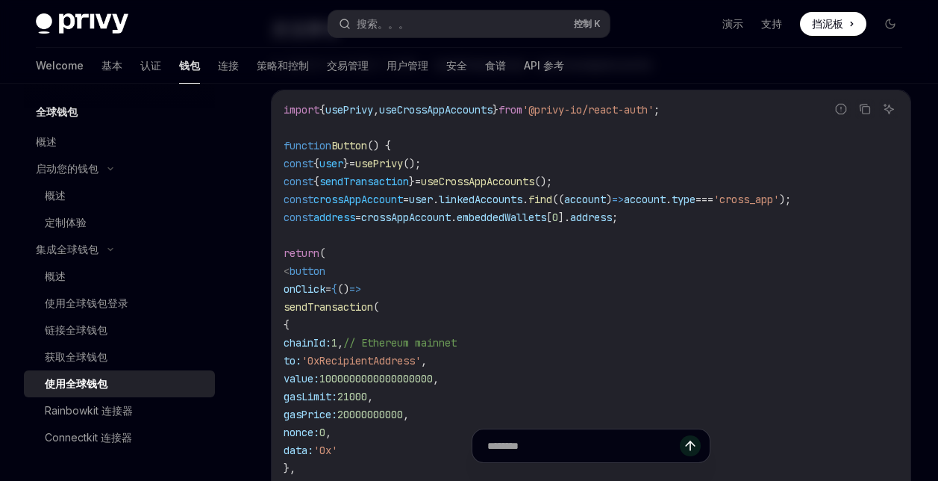
scroll to position [1418, 0]
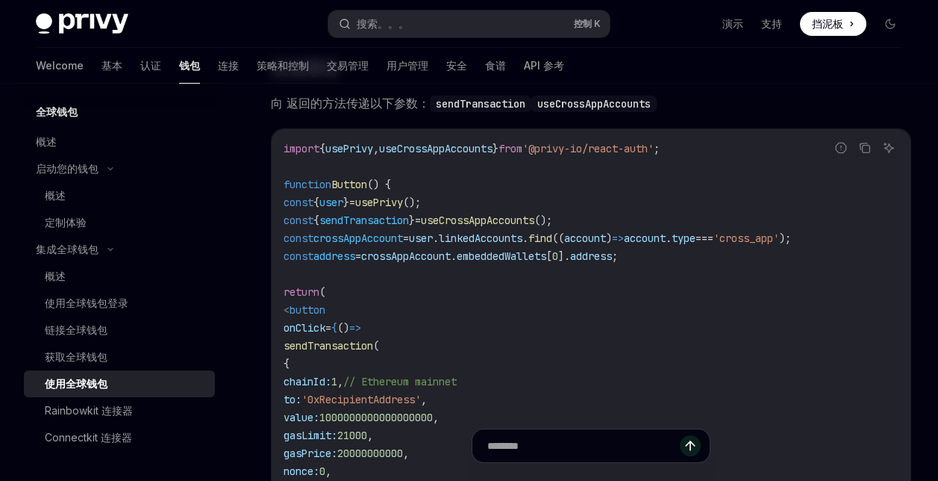
click at [501, 341] on code "import { usePrivy , useCrossAppAccounts } from '@privy-io/react-auth' ; functio…" at bounding box center [591, 408] width 615 height 537
drag, startPoint x: 331, startPoint y: 345, endPoint x: 427, endPoint y: 348, distance: 96.3
click at [373, 348] on span "sendTransaction" at bounding box center [329, 345] width 90 height 13
click at [464, 360] on code "import { usePrivy , useCrossAppAccounts } from '@privy-io/react-auth' ; functio…" at bounding box center [591, 408] width 615 height 537
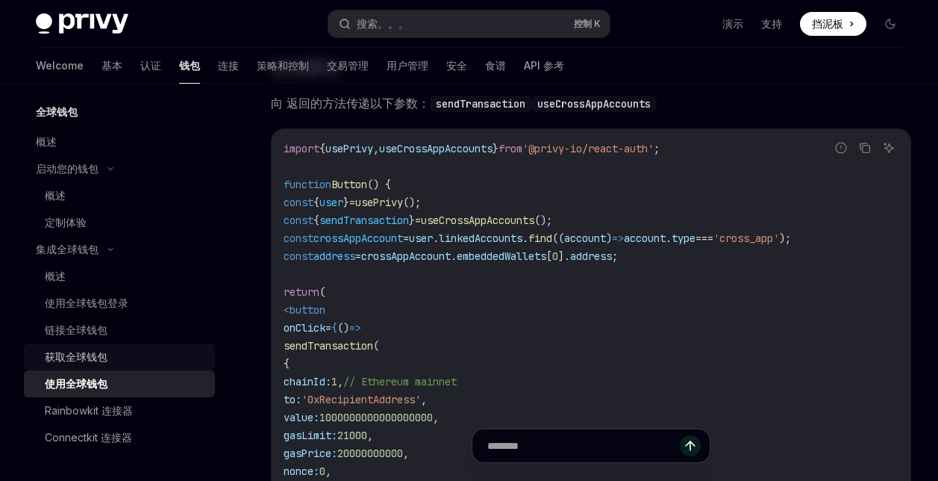
click at [92, 350] on div "获取全球钱包" at bounding box center [76, 357] width 63 height 18
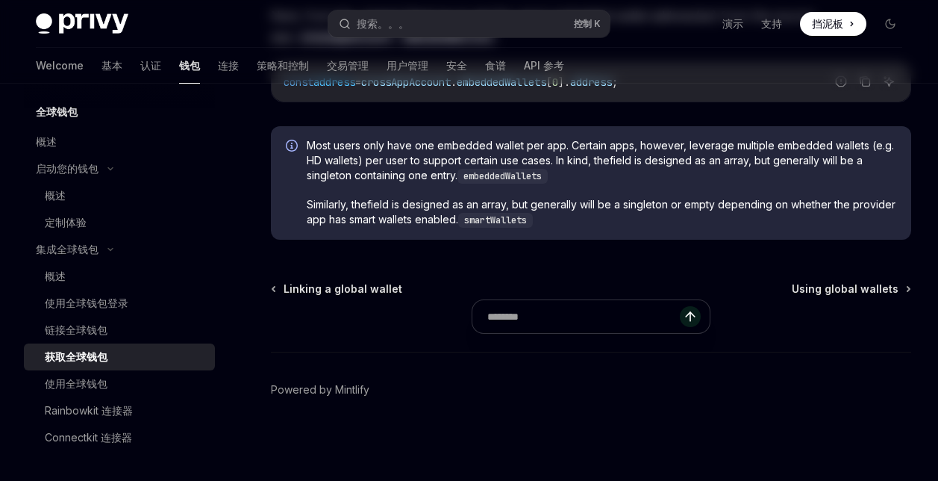
type textarea "*"
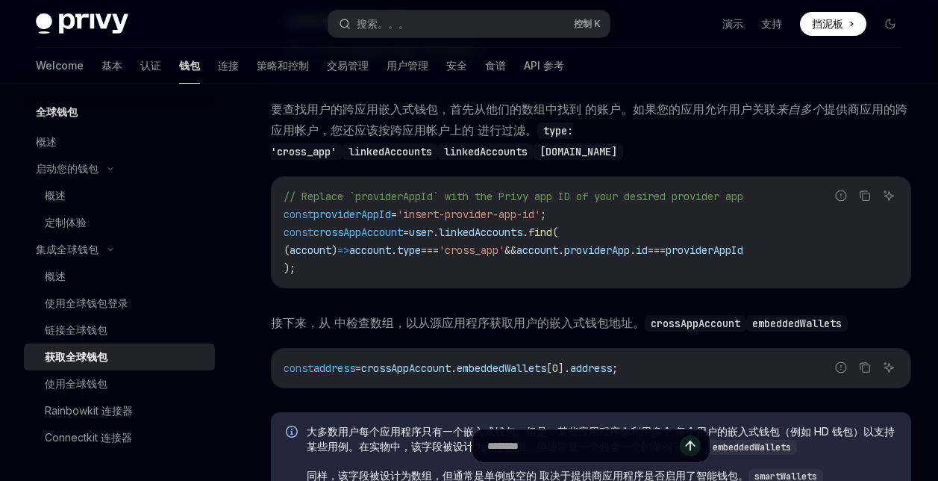
scroll to position [970, 0]
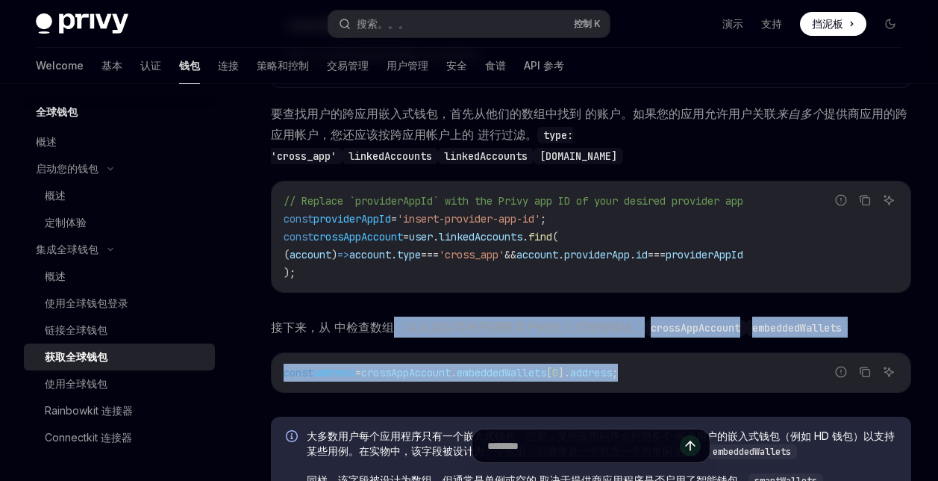
drag, startPoint x: 406, startPoint y: 328, endPoint x: 781, endPoint y: 339, distance: 375.5
drag, startPoint x: 265, startPoint y: 328, endPoint x: 661, endPoint y: 338, distance: 396.3
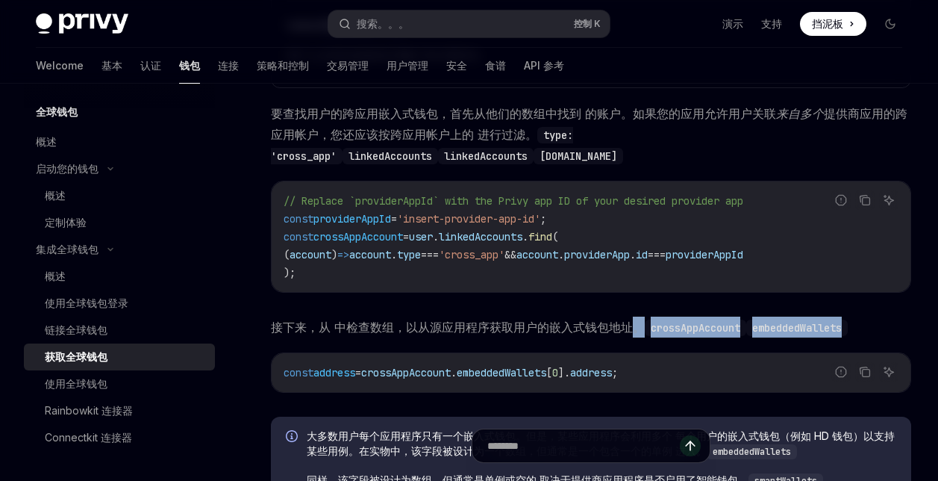
drag, startPoint x: 661, startPoint y: 331, endPoint x: 859, endPoint y: 330, distance: 197.7
click at [848, 331] on span "接下来，从 中检查数组，以从源应用程序获取用户的嵌入式钱包地址。 crossAppAccount embeddedWallets" at bounding box center [591, 326] width 640 height 21
click at [863, 329] on span "接下来，从 中检查数组，以从源应用程序获取用户的嵌入式钱包地址。 crossAppAccount embeddedWallets" at bounding box center [591, 326] width 640 height 21
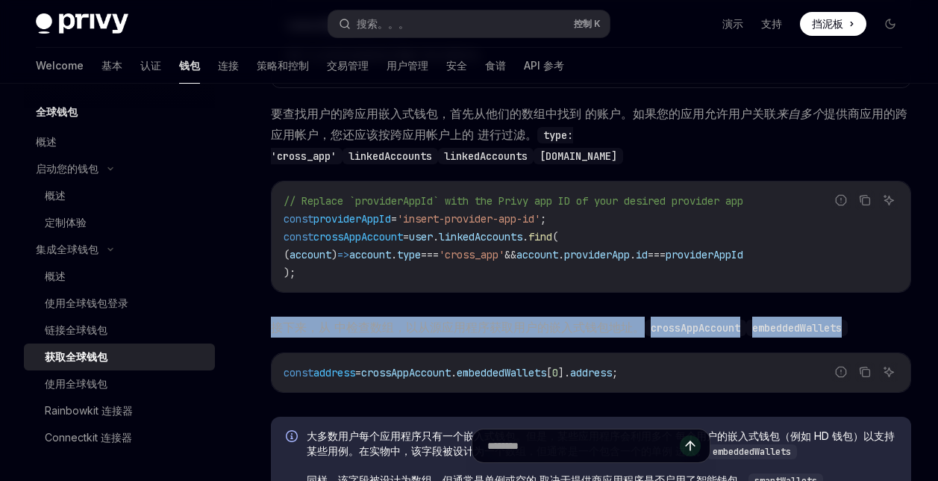
drag, startPoint x: 827, startPoint y: 327, endPoint x: 272, endPoint y: 326, distance: 554.4
click at [272, 326] on span "接下来，从 中检查数组，以从源应用程序获取用户的嵌入式钱包地址。 crossAppAccount embeddedWallets" at bounding box center [591, 326] width 640 height 21
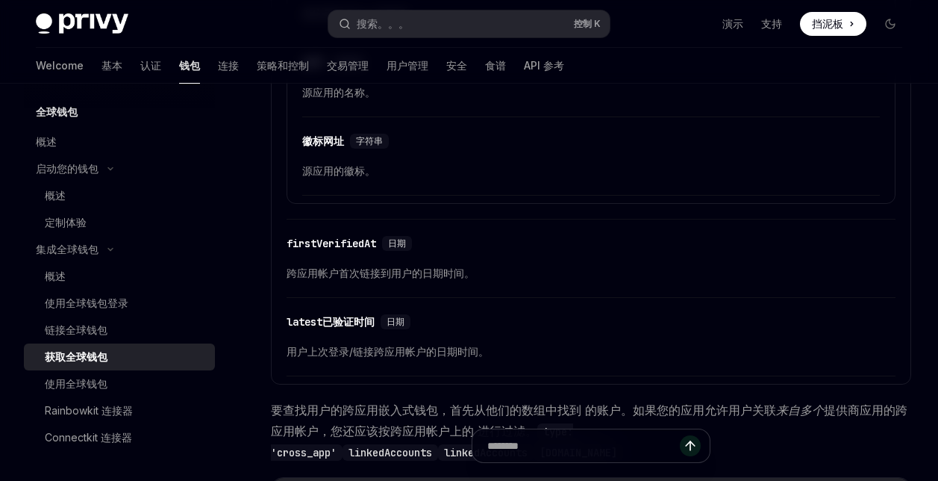
scroll to position [672, 0]
